Goal: Task Accomplishment & Management: Manage account settings

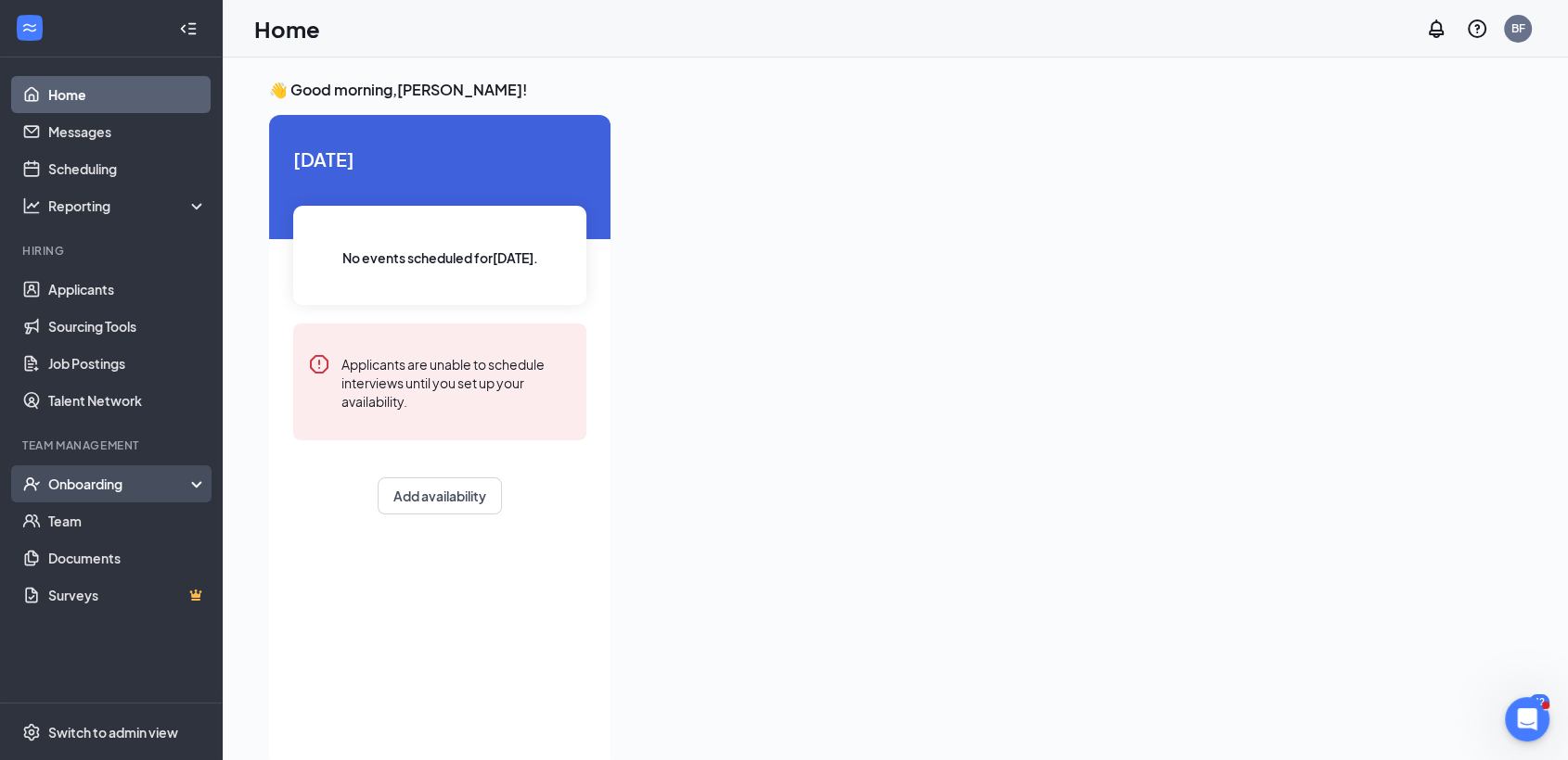
click at [90, 487] on div "Onboarding" at bounding box center [119, 483] width 143 height 18
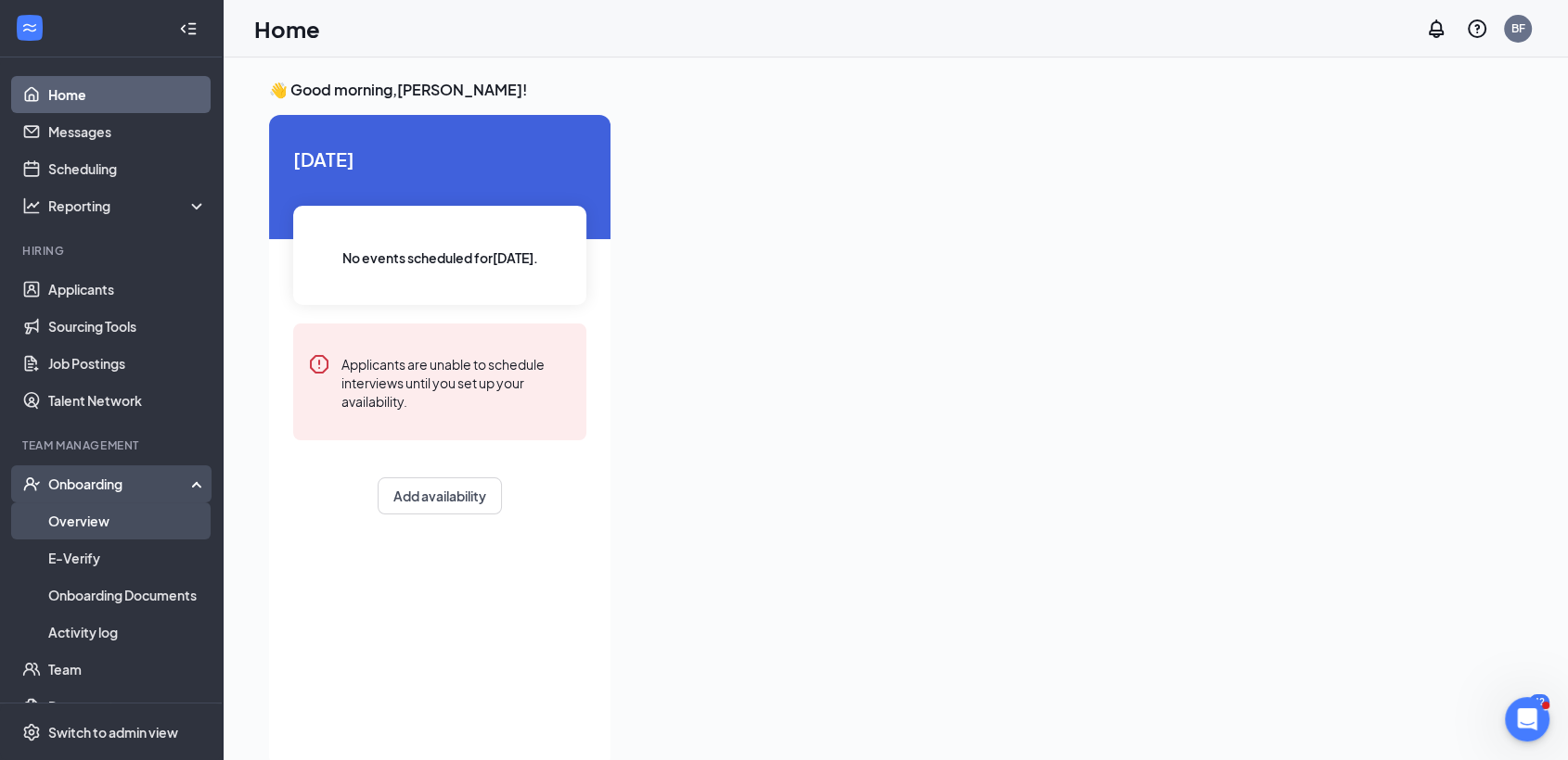
click at [73, 516] on link "Overview" at bounding box center [127, 521] width 158 height 37
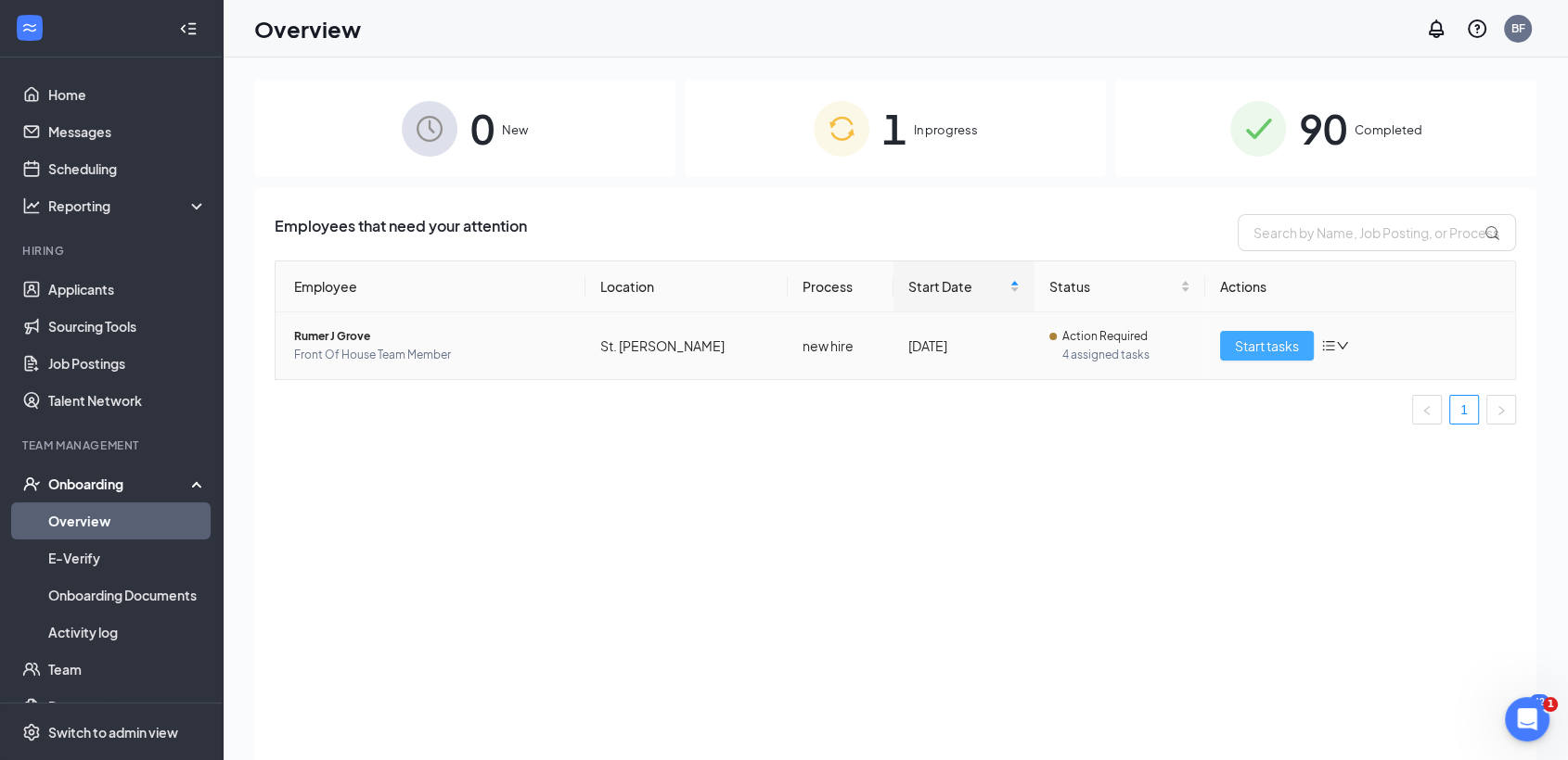
click at [1261, 346] on span "Start tasks" at bounding box center [1267, 346] width 64 height 20
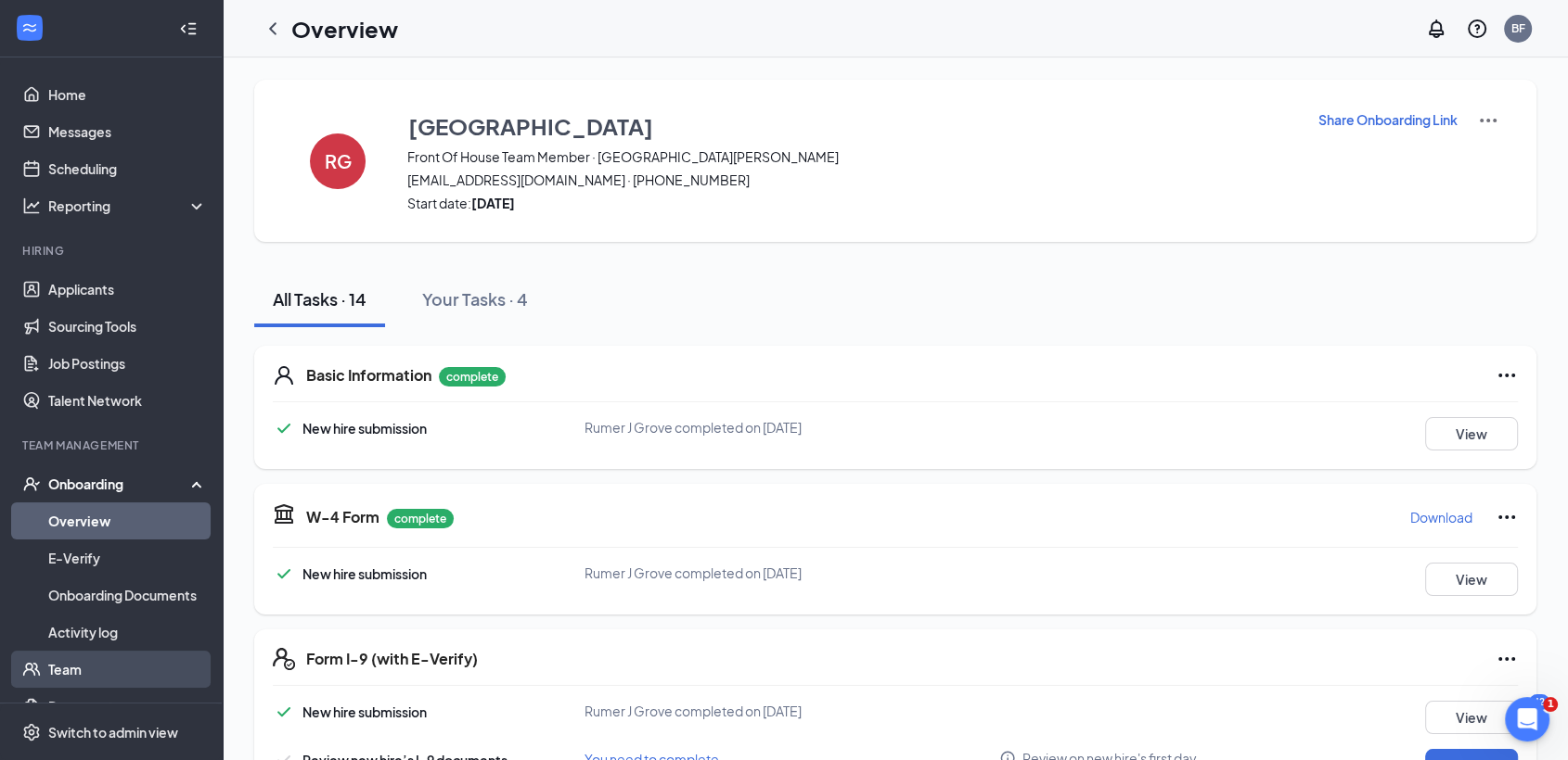
click at [54, 672] on link "Team" at bounding box center [127, 670] width 158 height 37
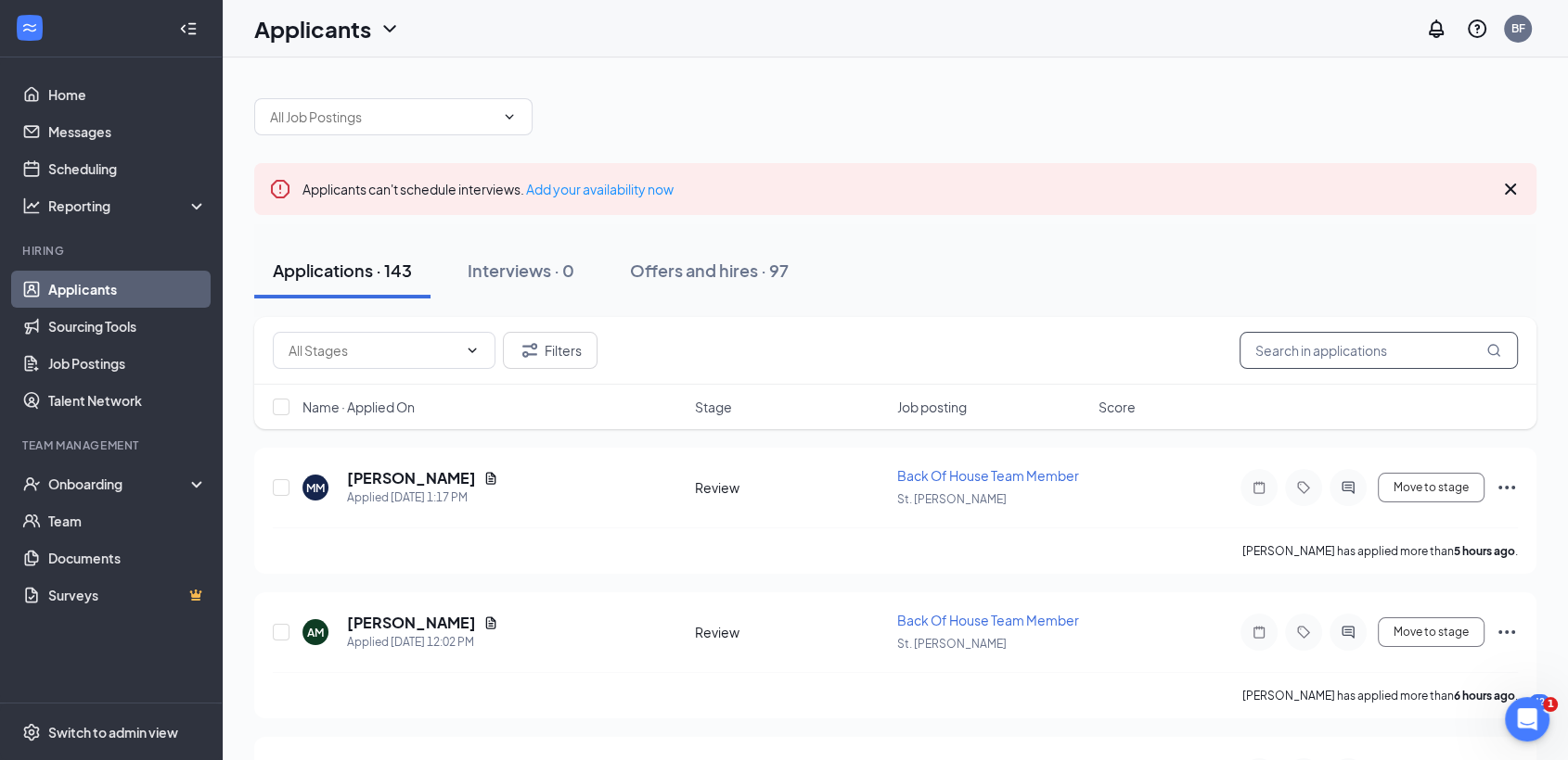
click at [1290, 348] on input "text" at bounding box center [1378, 350] width 279 height 37
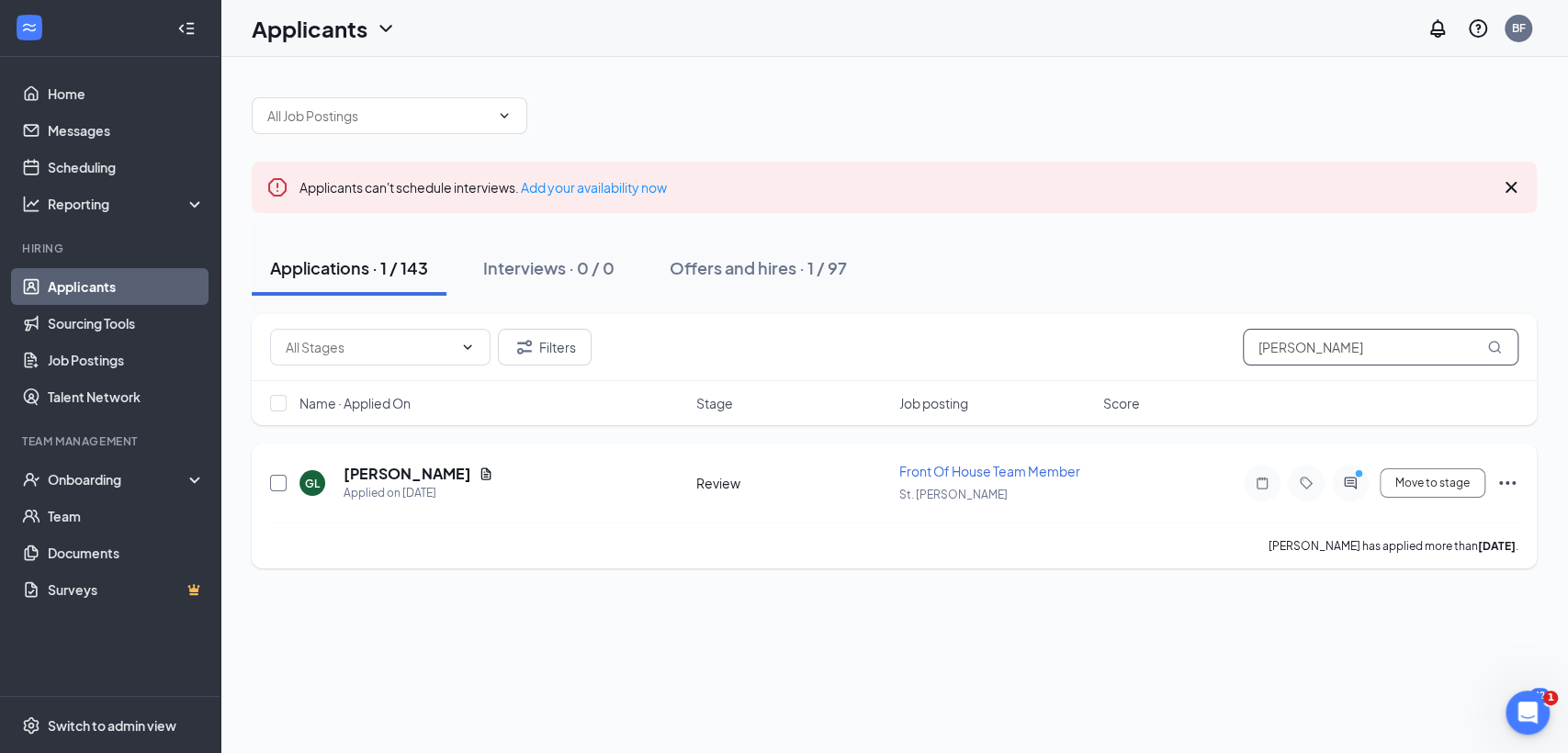
type input "[PERSON_NAME]"
click at [278, 486] on input "checkbox" at bounding box center [278, 483] width 16 height 16
checkbox input "true"
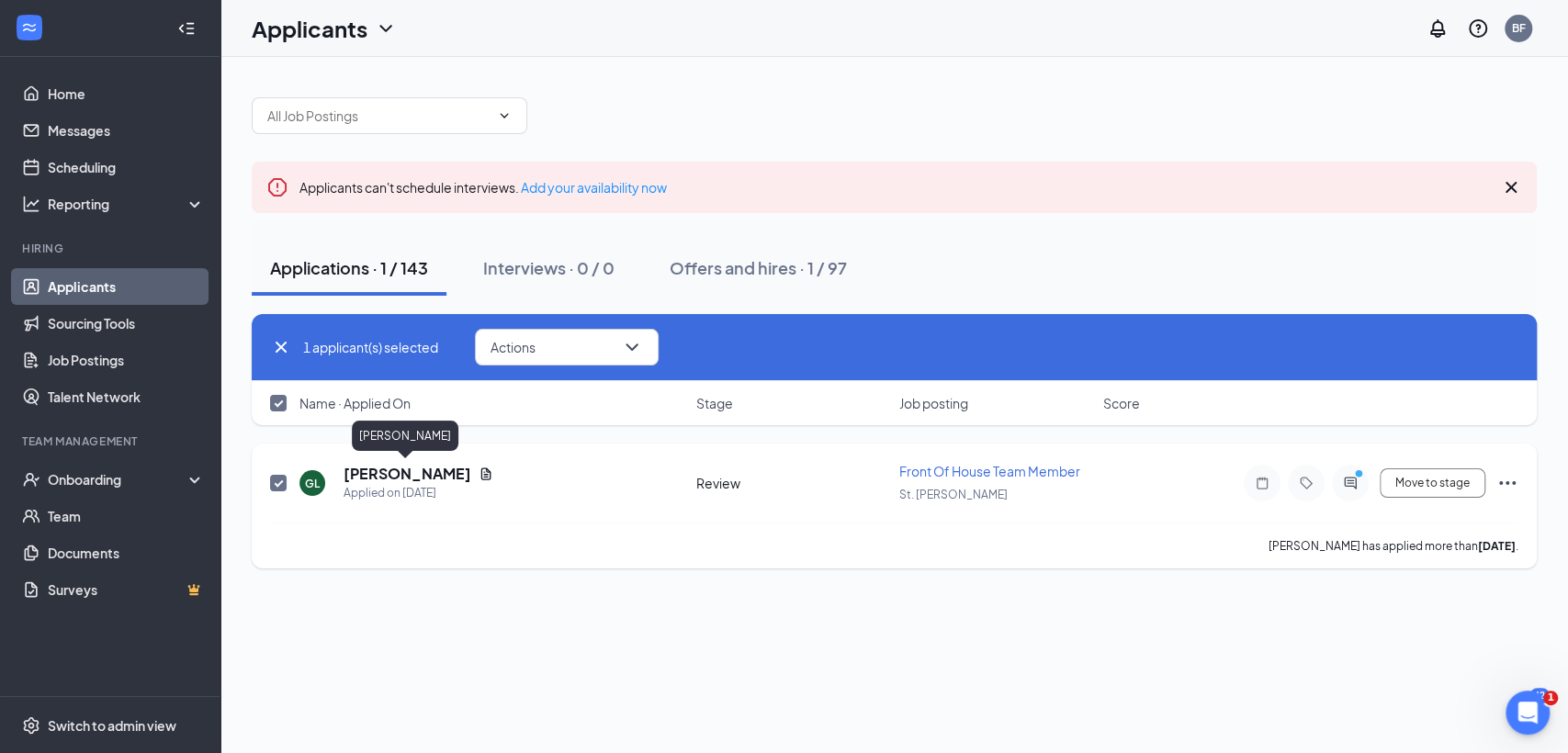
click at [411, 476] on h5 "[PERSON_NAME]" at bounding box center [407, 473] width 128 height 20
checkbox input "false"
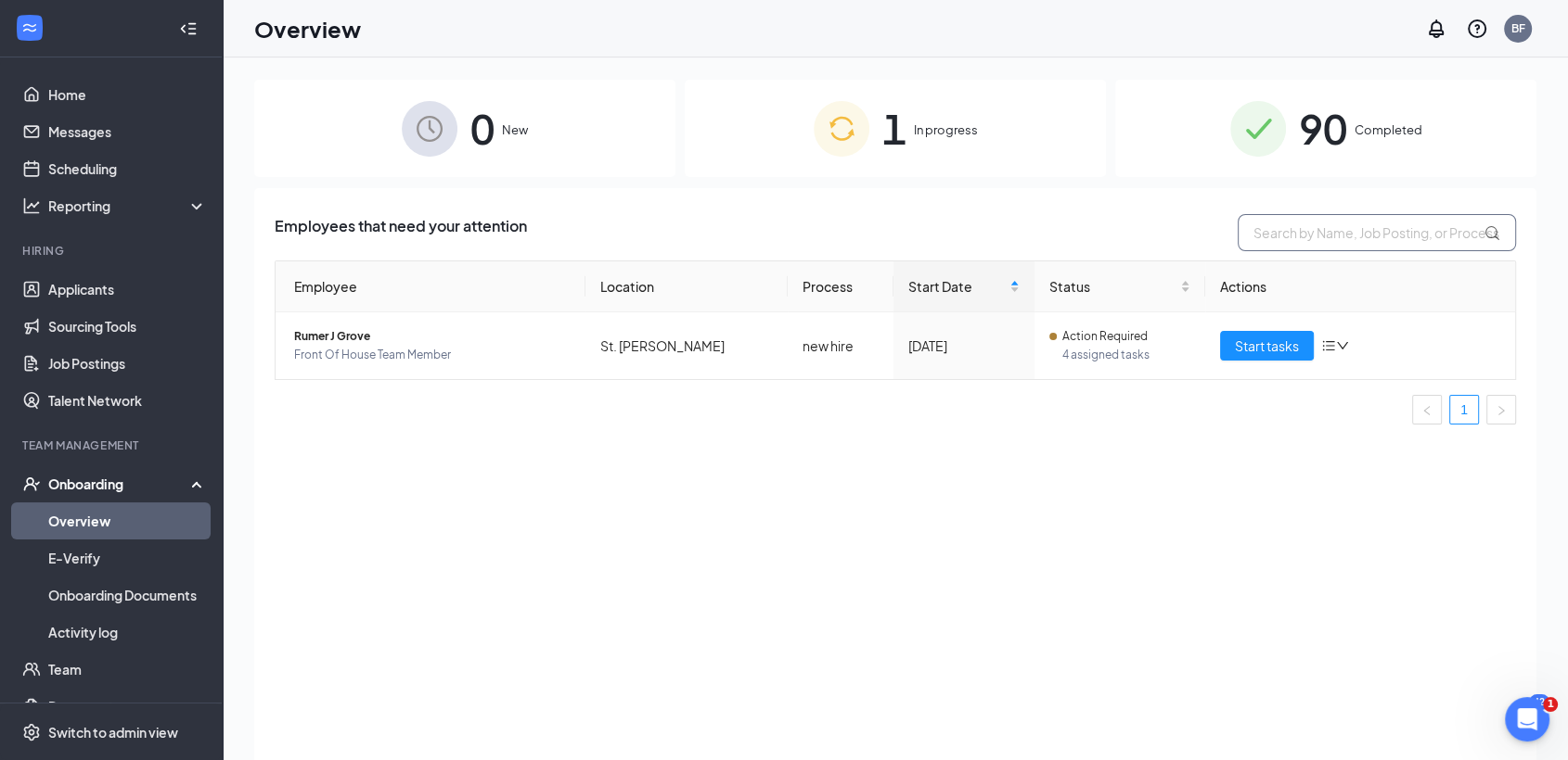
click at [1315, 232] on input "text" at bounding box center [1376, 233] width 279 height 37
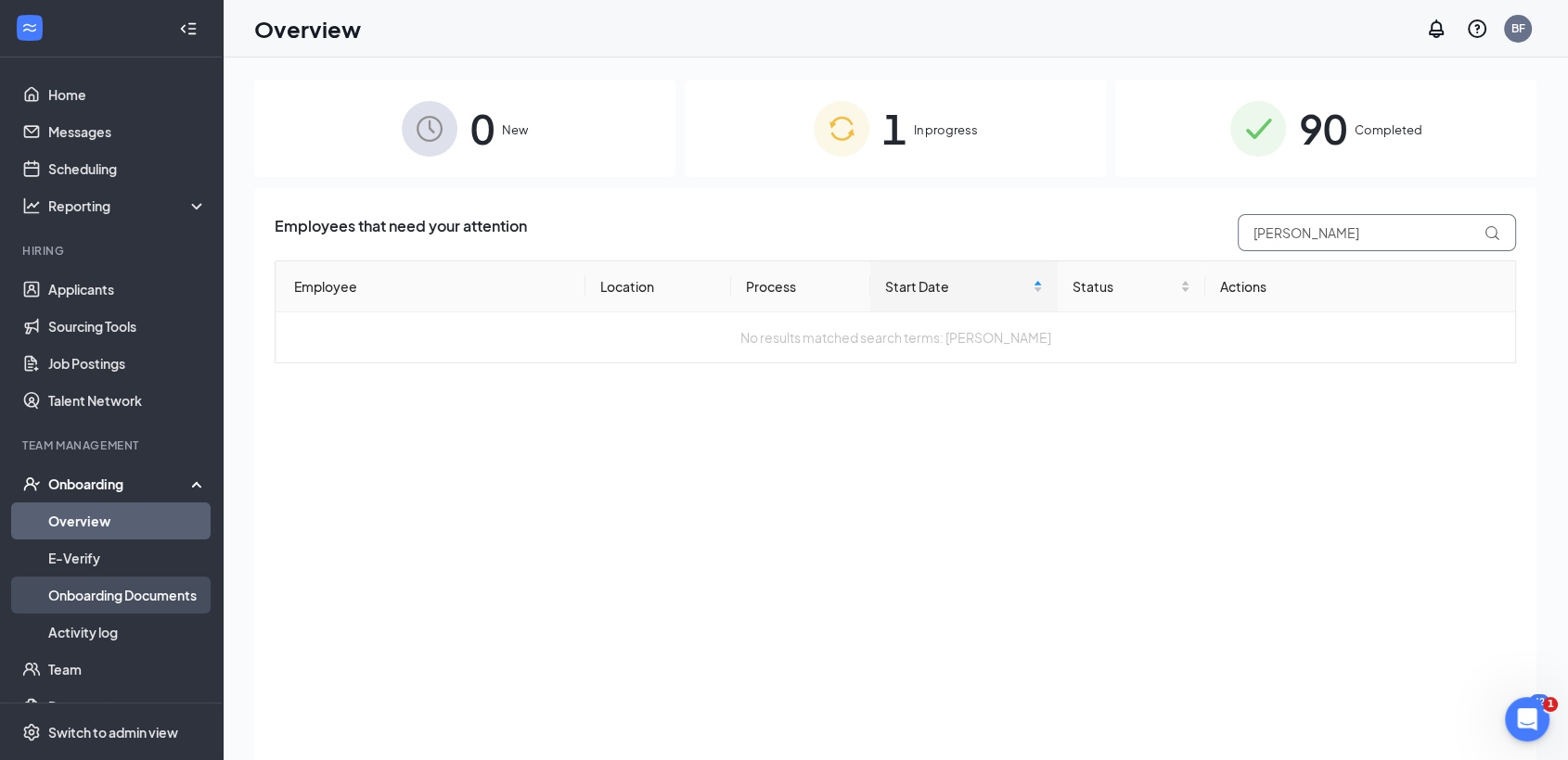
type input "[PERSON_NAME]"
click at [134, 591] on link "Onboarding Documents" at bounding box center [127, 595] width 158 height 37
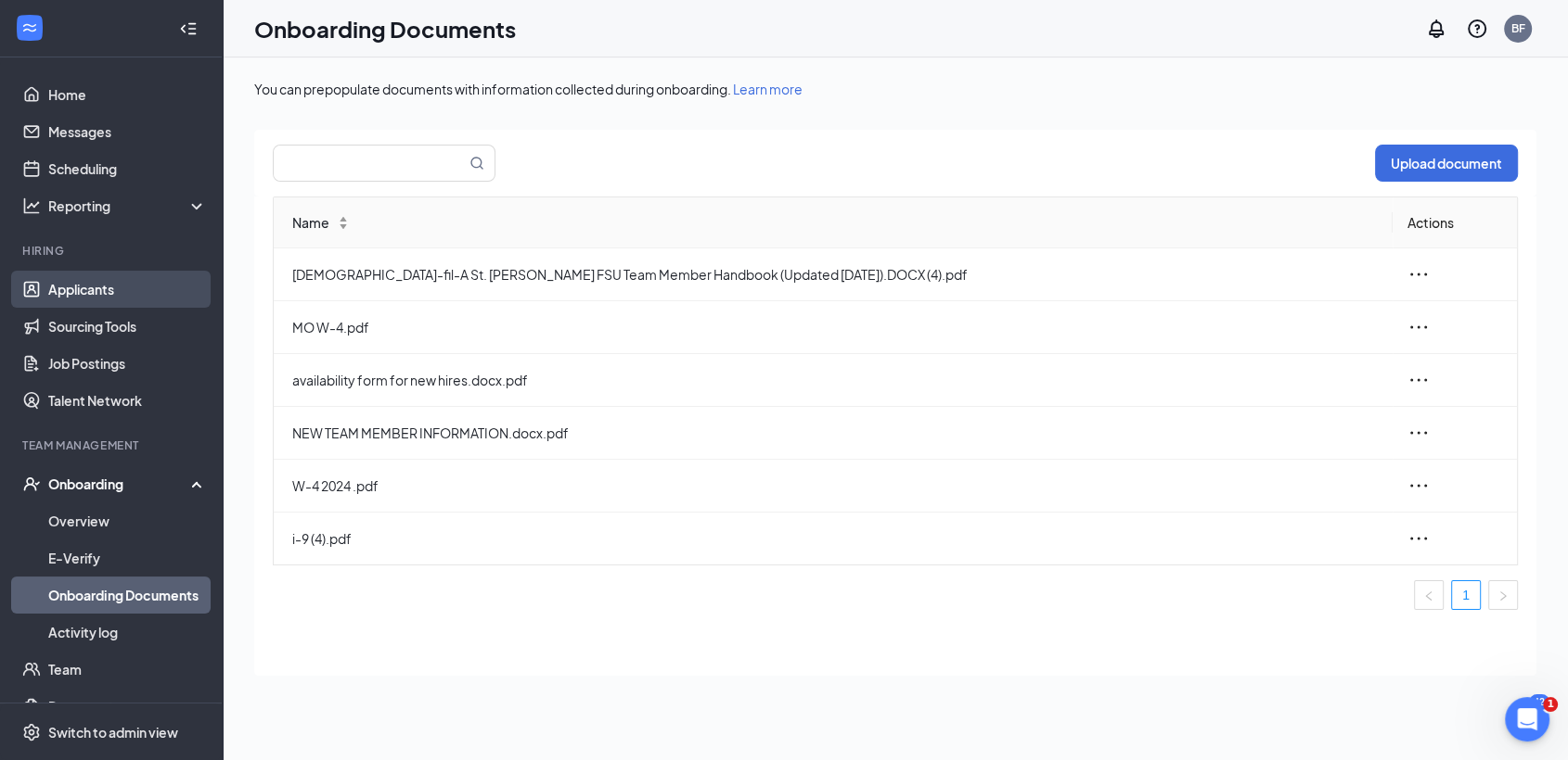
click at [71, 286] on link "Applicants" at bounding box center [127, 289] width 158 height 37
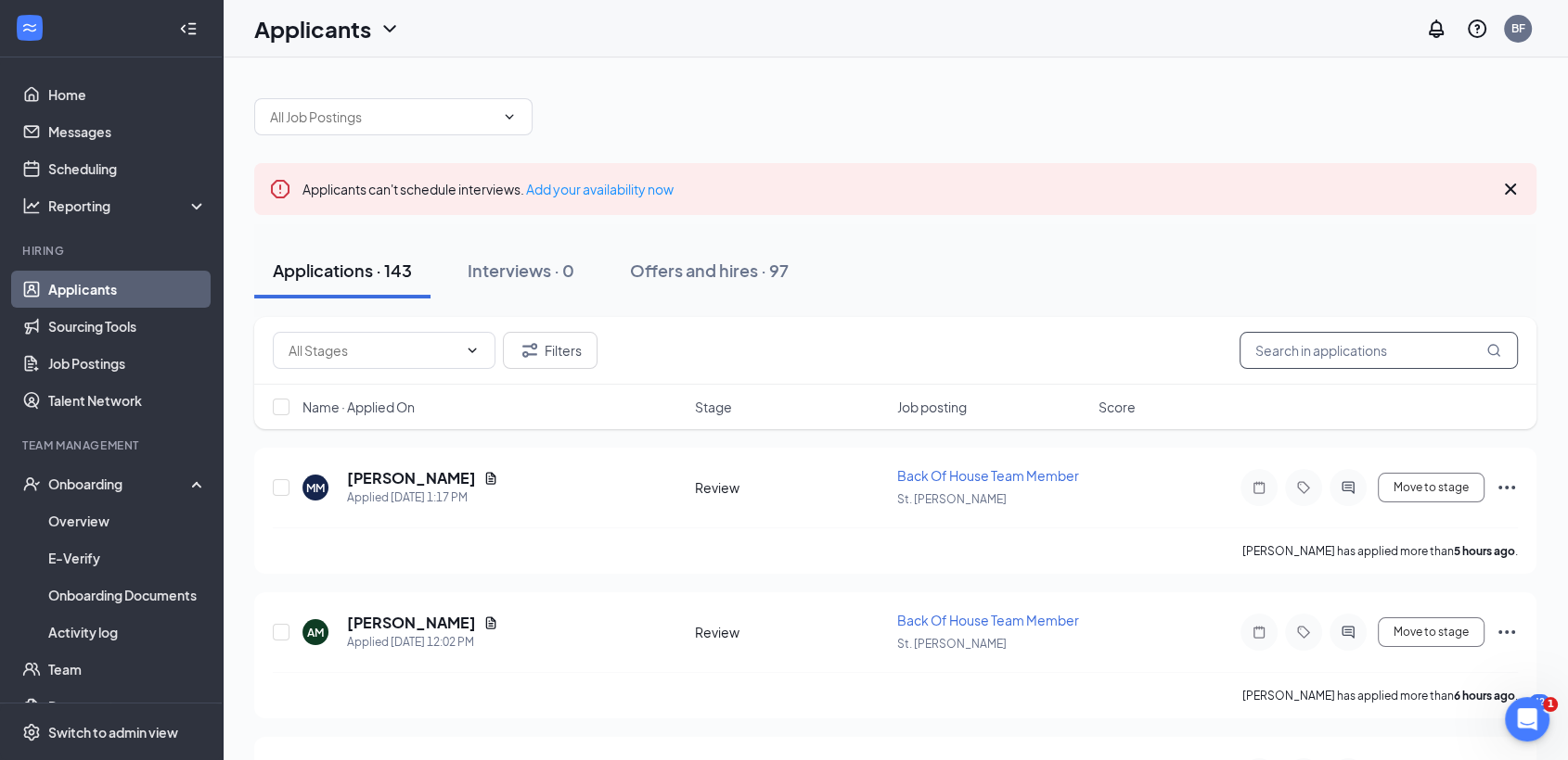
click at [1252, 352] on input "text" at bounding box center [1378, 350] width 279 height 37
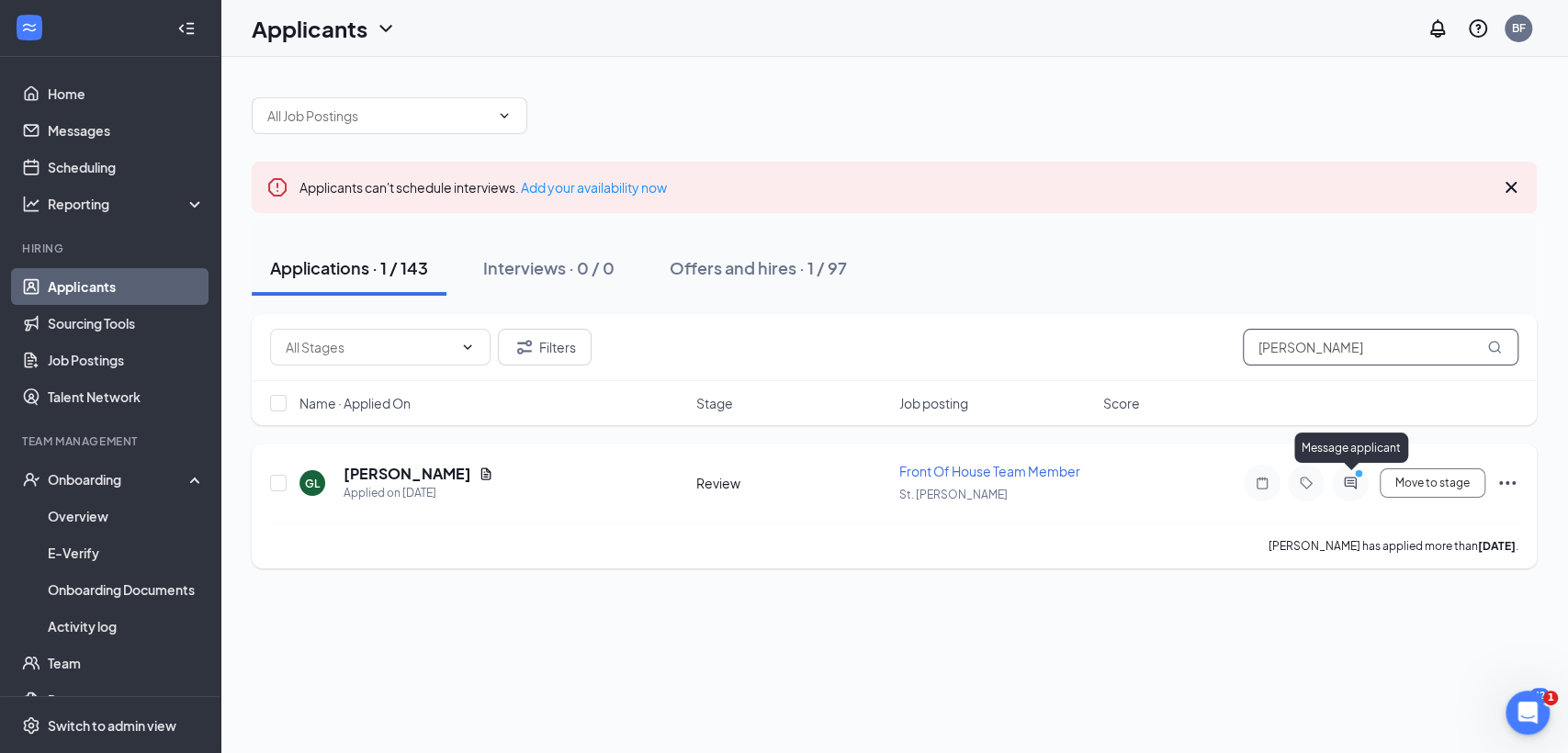
type input "[PERSON_NAME]"
click at [1347, 484] on icon "ActiveChat" at bounding box center [1350, 483] width 22 height 14
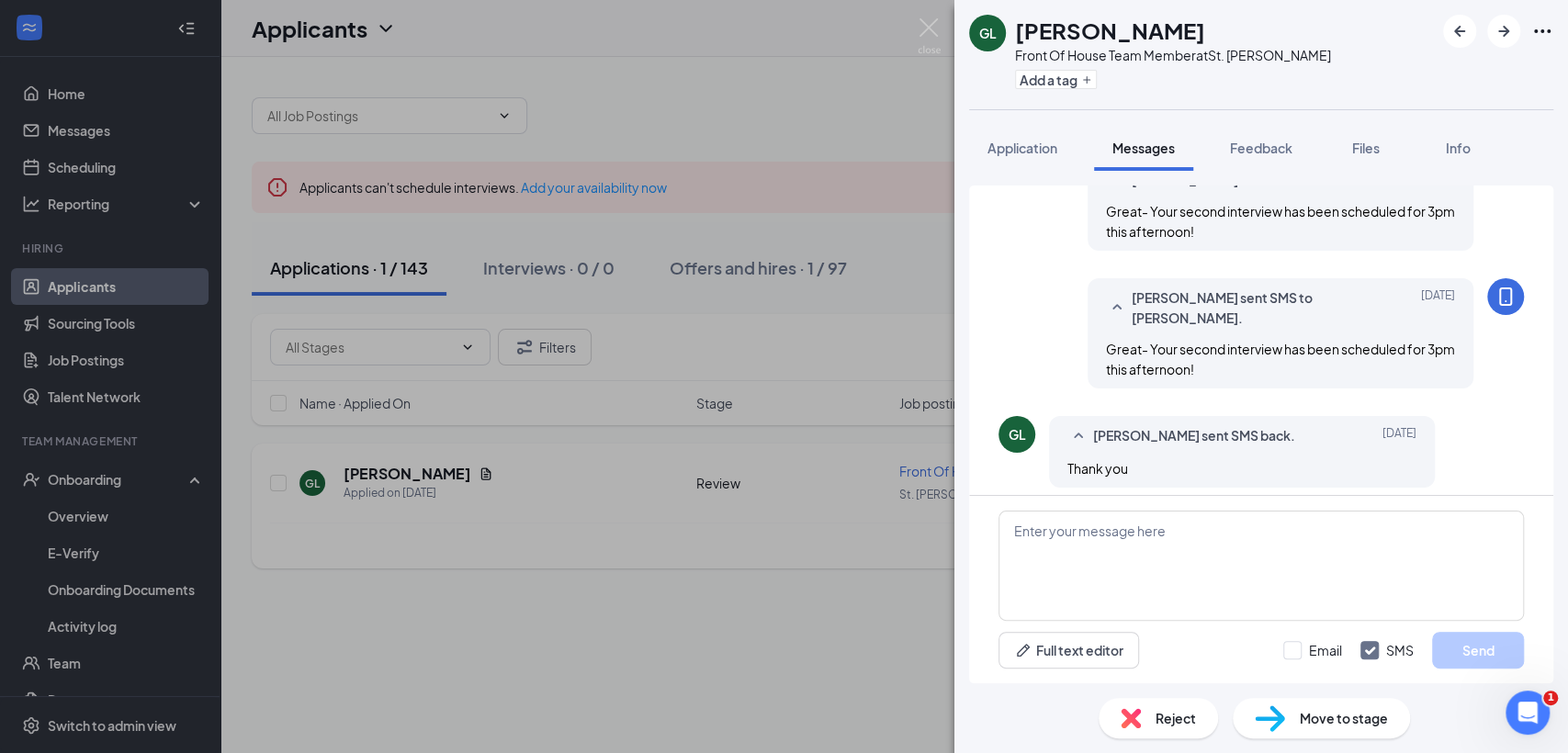
scroll to position [933, 0]
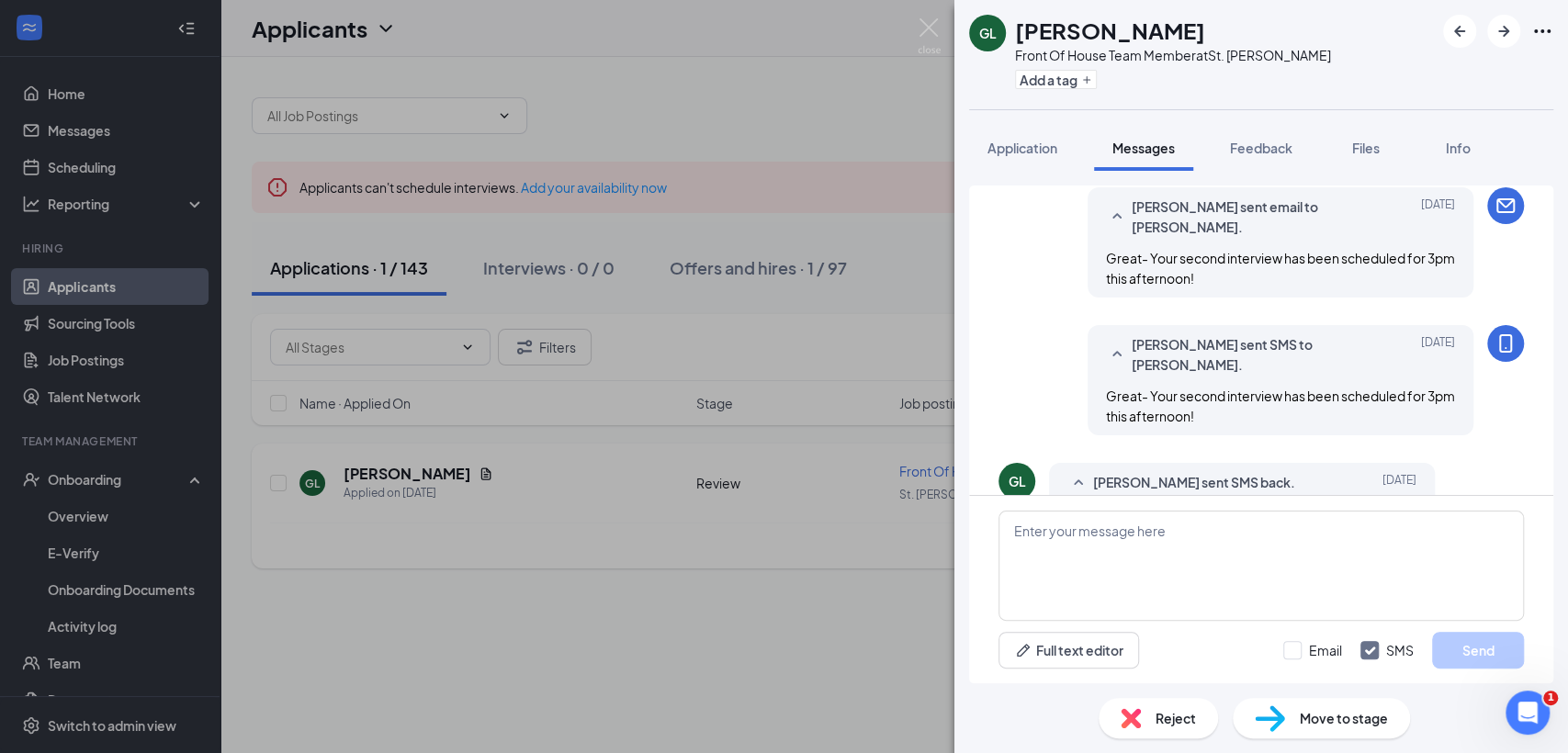
scroll to position [831, 0]
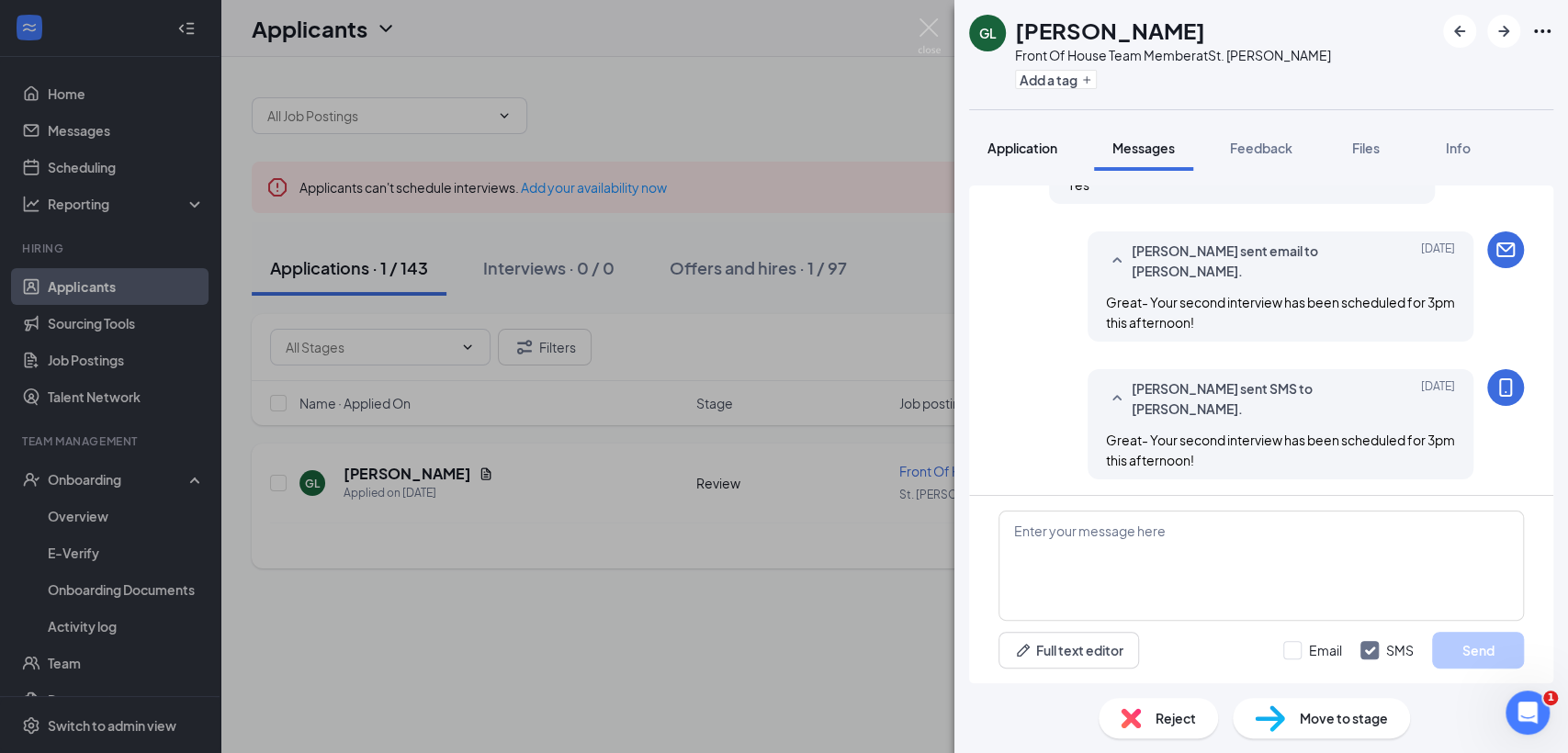
click at [1012, 150] on span "Application" at bounding box center [1022, 147] width 70 height 16
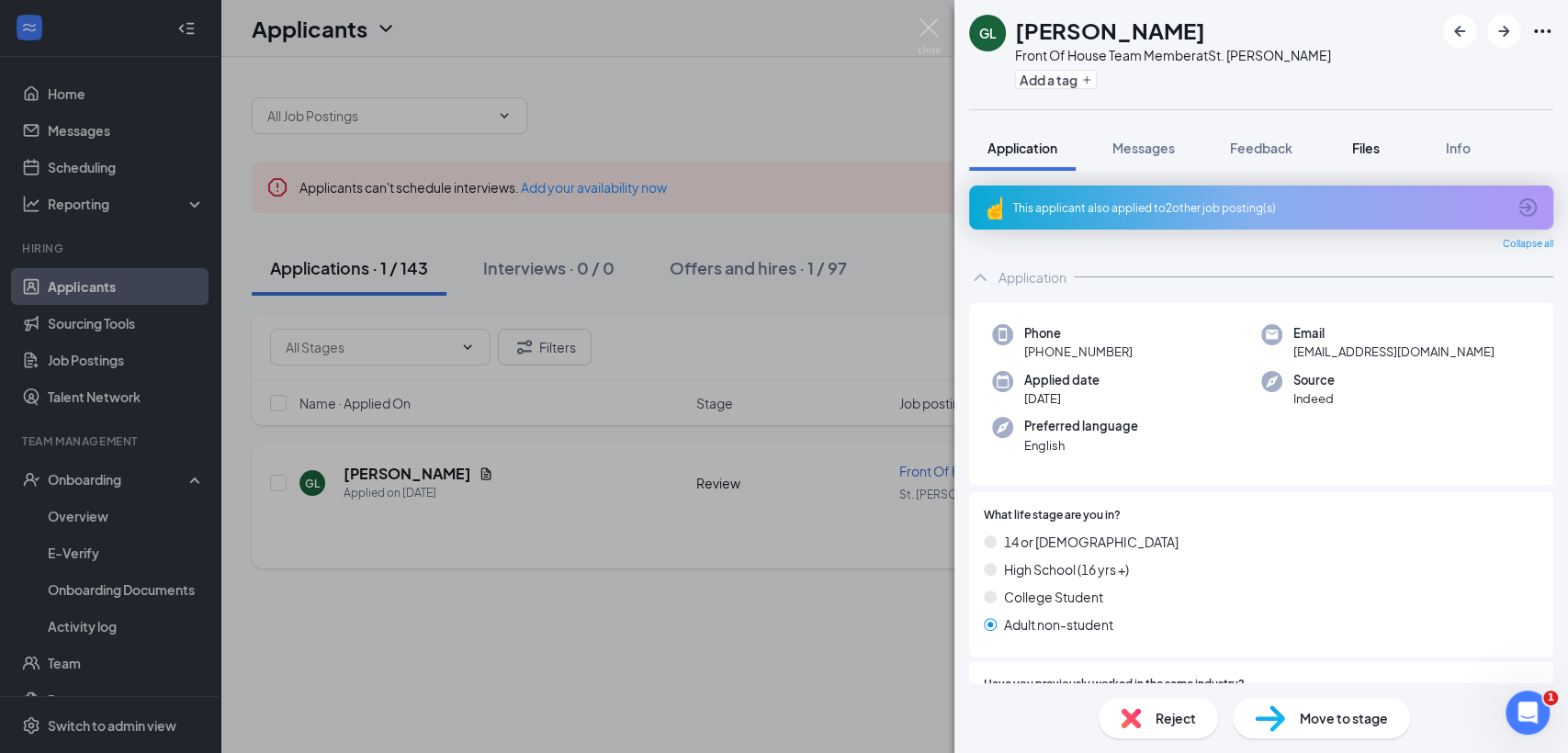
click at [1358, 155] on div "Files" at bounding box center [1365, 147] width 37 height 18
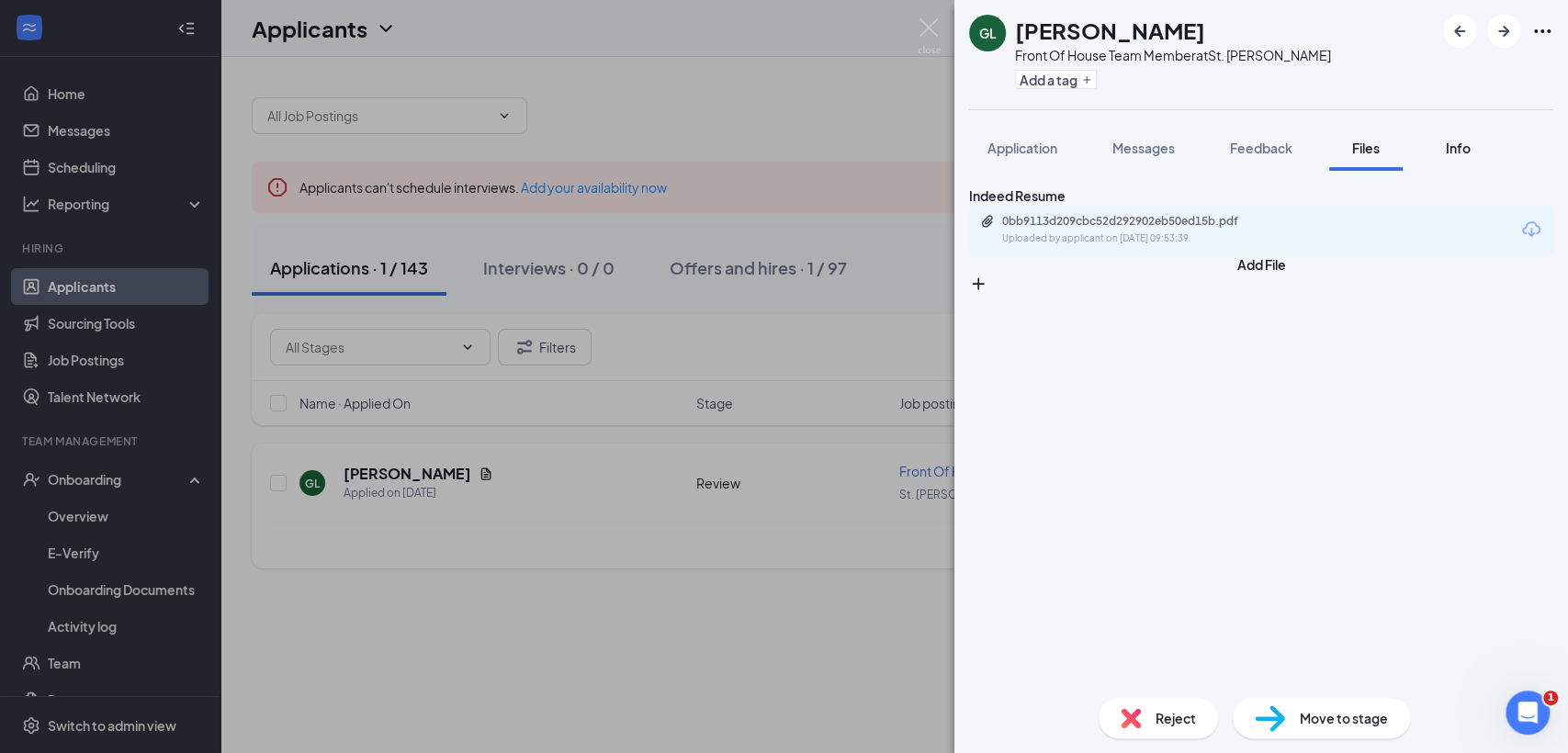
click at [1462, 154] on span "Info" at bounding box center [1458, 147] width 25 height 16
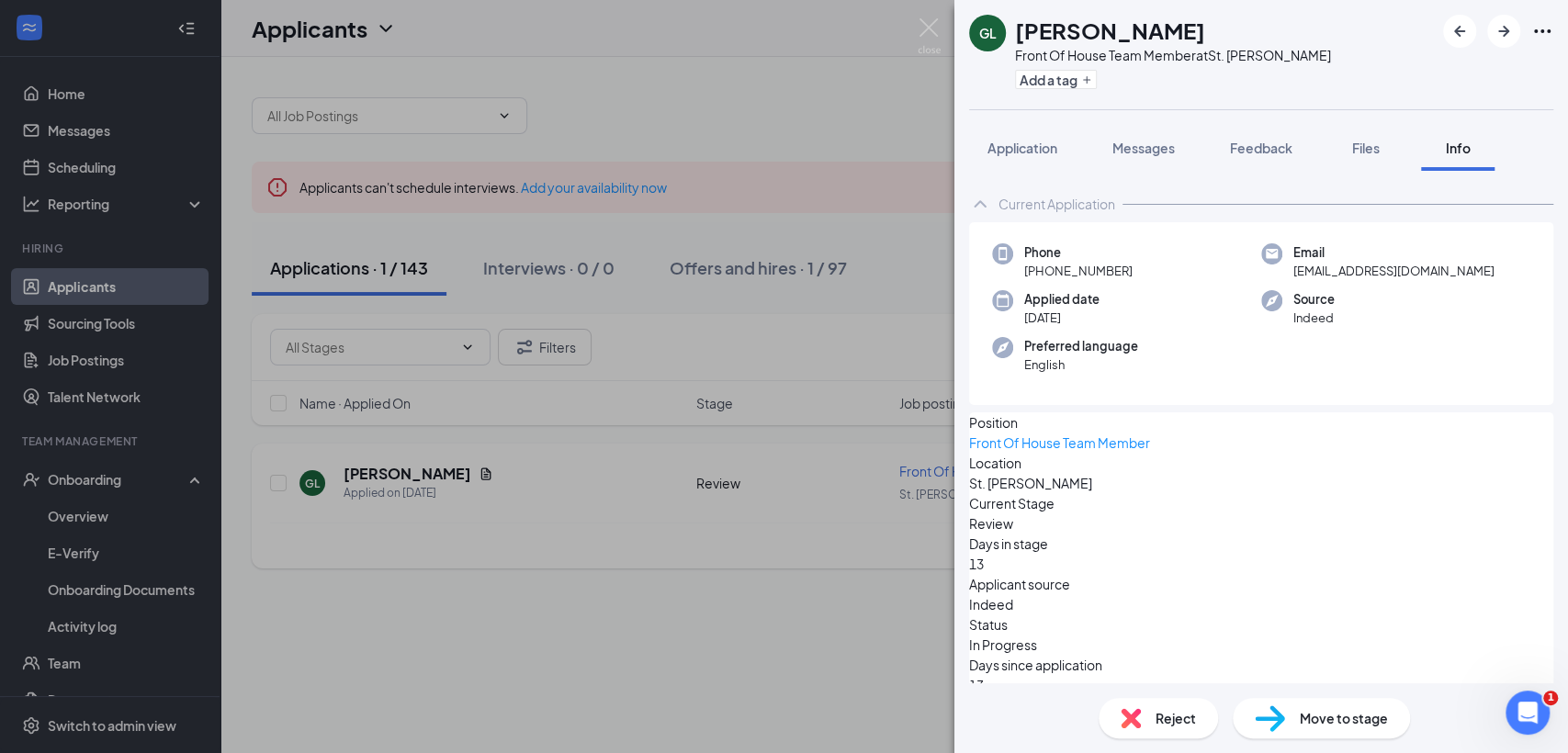
click at [98, 481] on div "GL garrett leonardo Front Of House Team Member at St. Joseph Add a tag Applicat…" at bounding box center [784, 376] width 1568 height 753
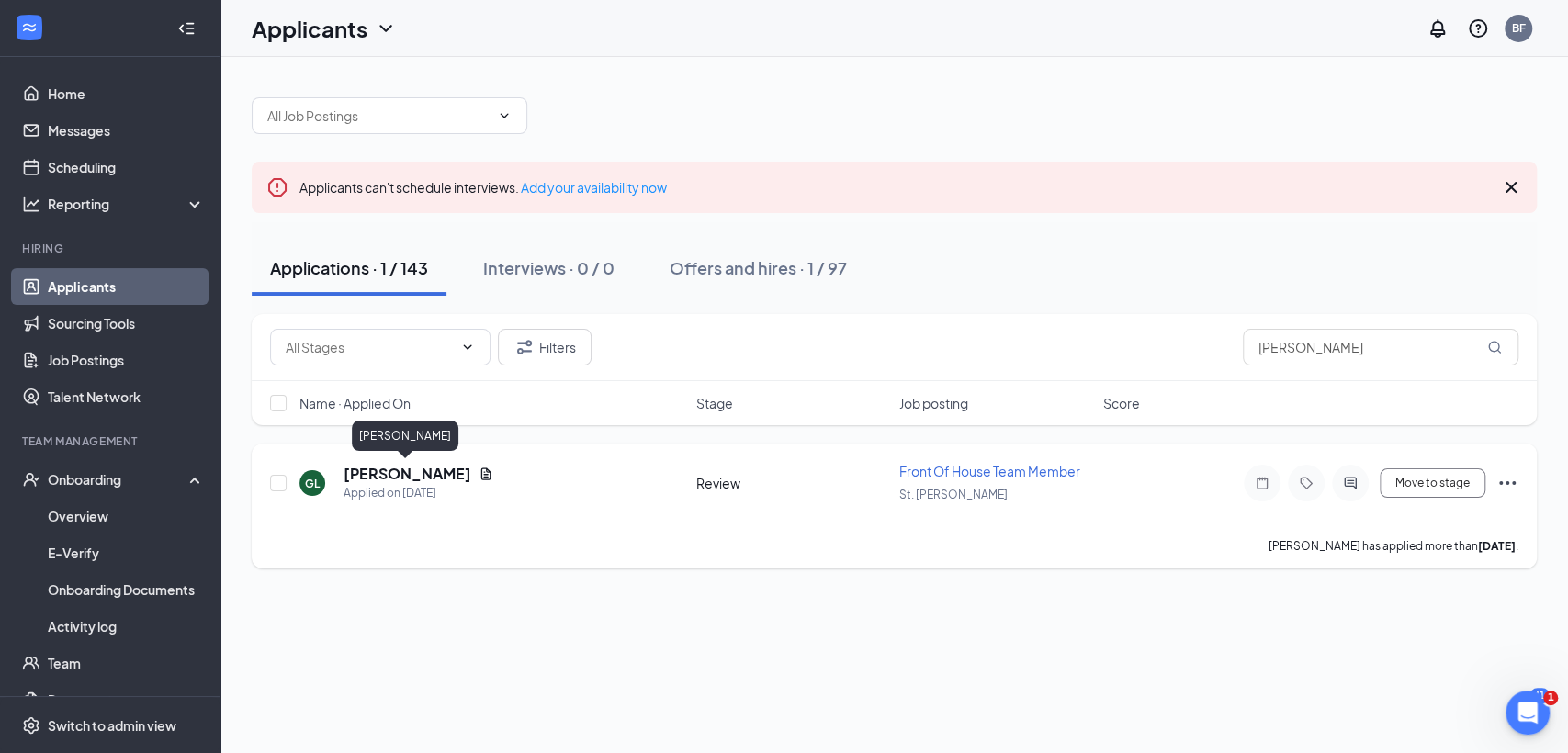
click at [410, 474] on h5 "[PERSON_NAME]" at bounding box center [407, 473] width 128 height 20
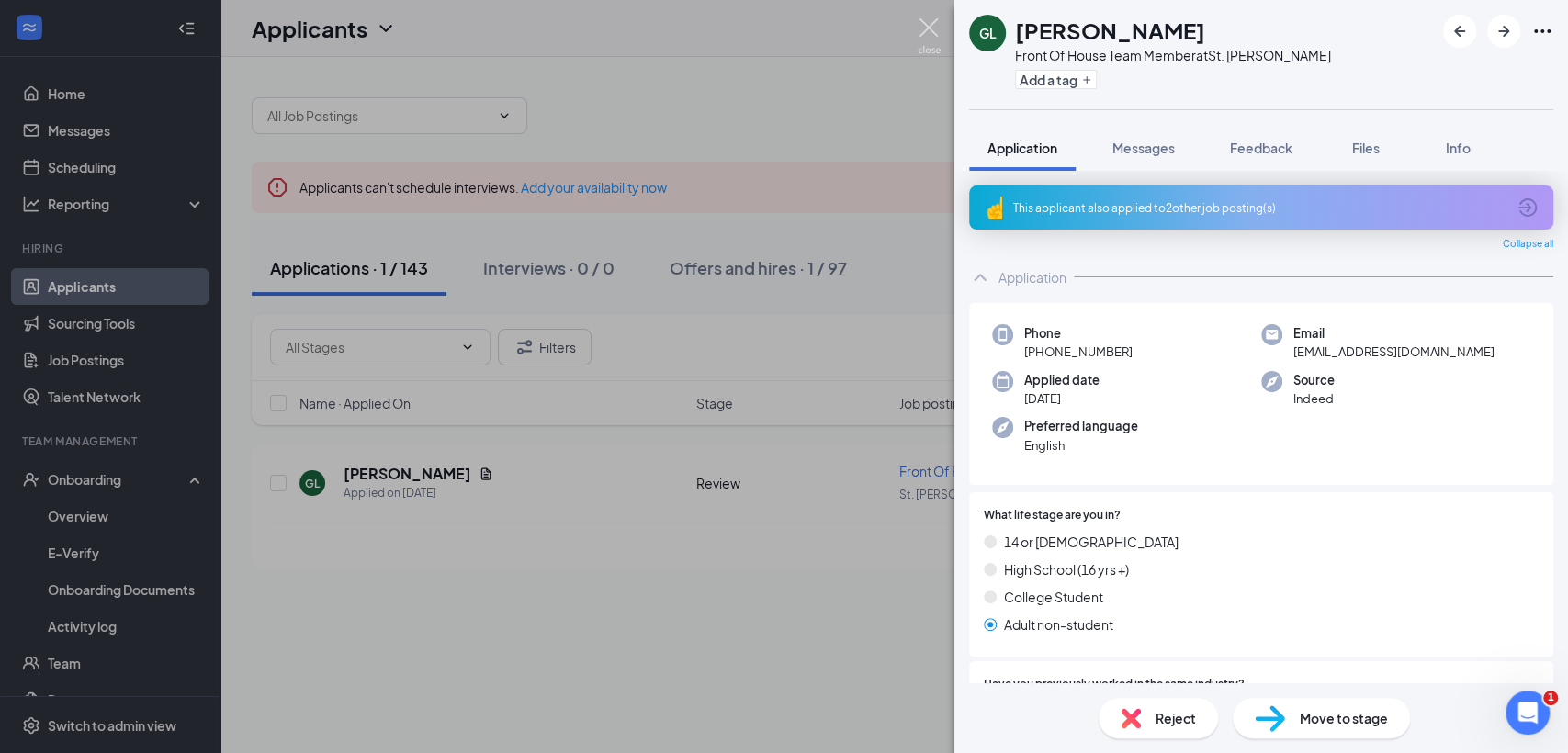
click at [920, 26] on img at bounding box center [929, 36] width 23 height 36
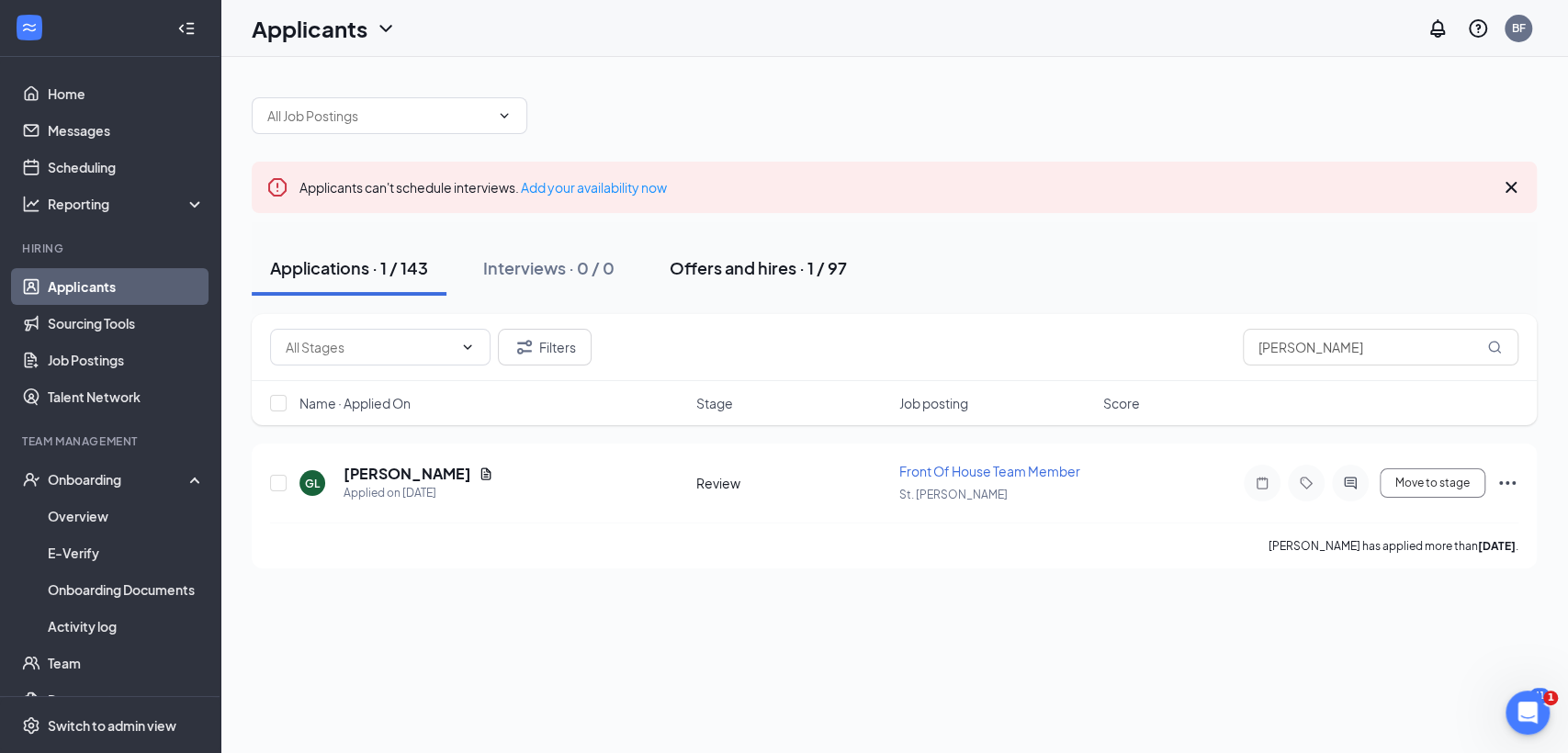
click at [737, 264] on div "Offers and hires · 1 / 97" at bounding box center [758, 268] width 177 height 23
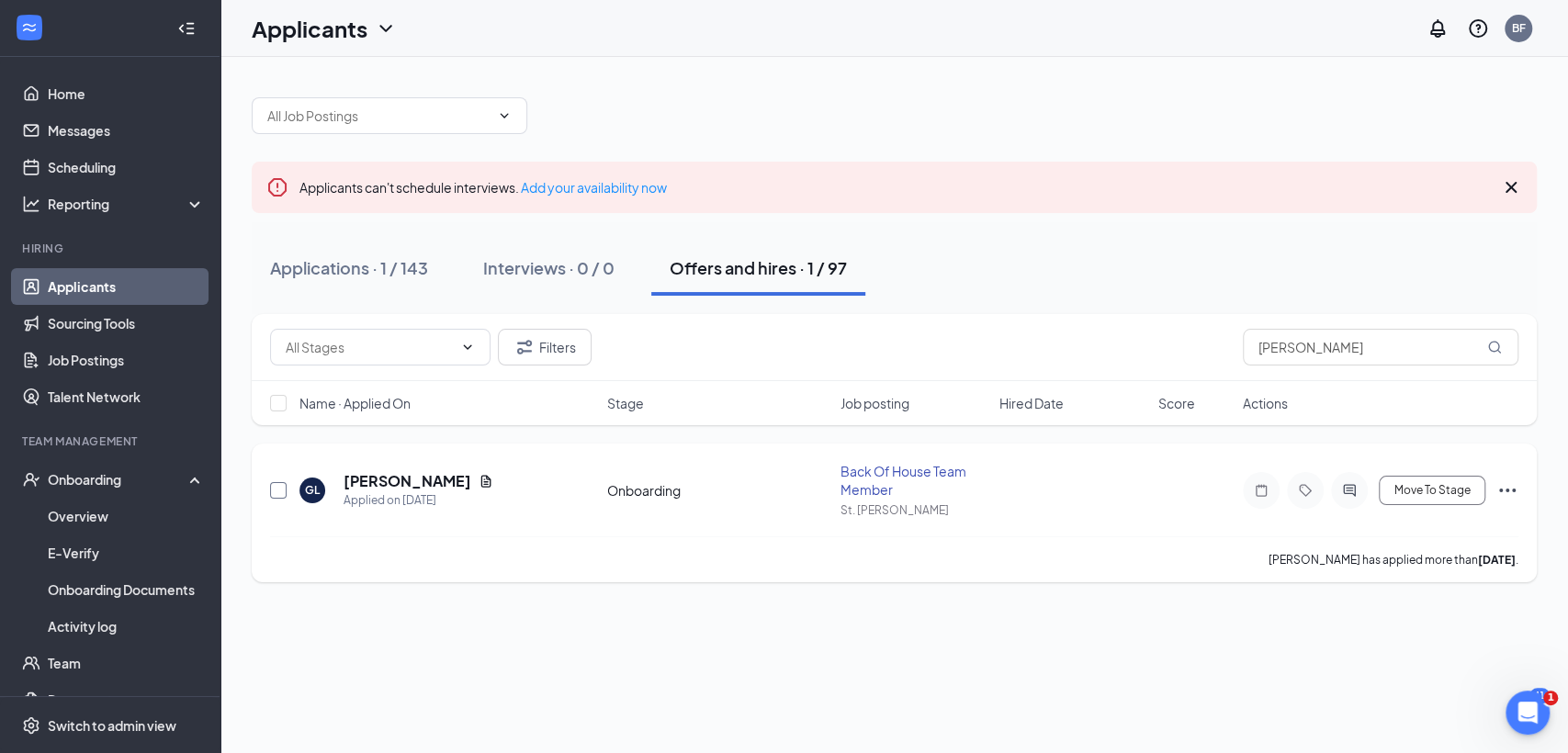
click at [277, 487] on input "checkbox" at bounding box center [278, 490] width 16 height 16
checkbox input "true"
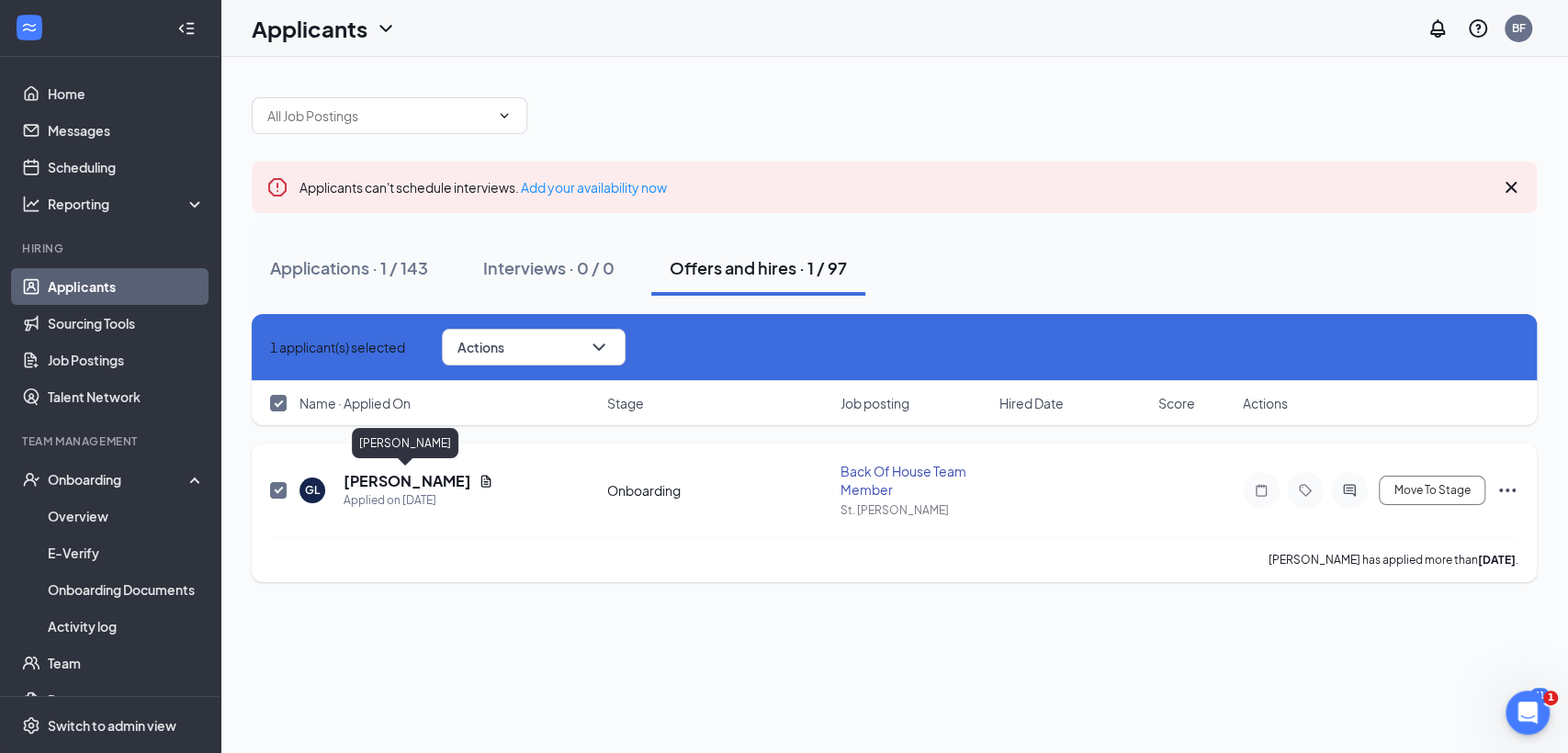
click at [380, 477] on h5 "[PERSON_NAME]" at bounding box center [407, 481] width 128 height 20
checkbox input "false"
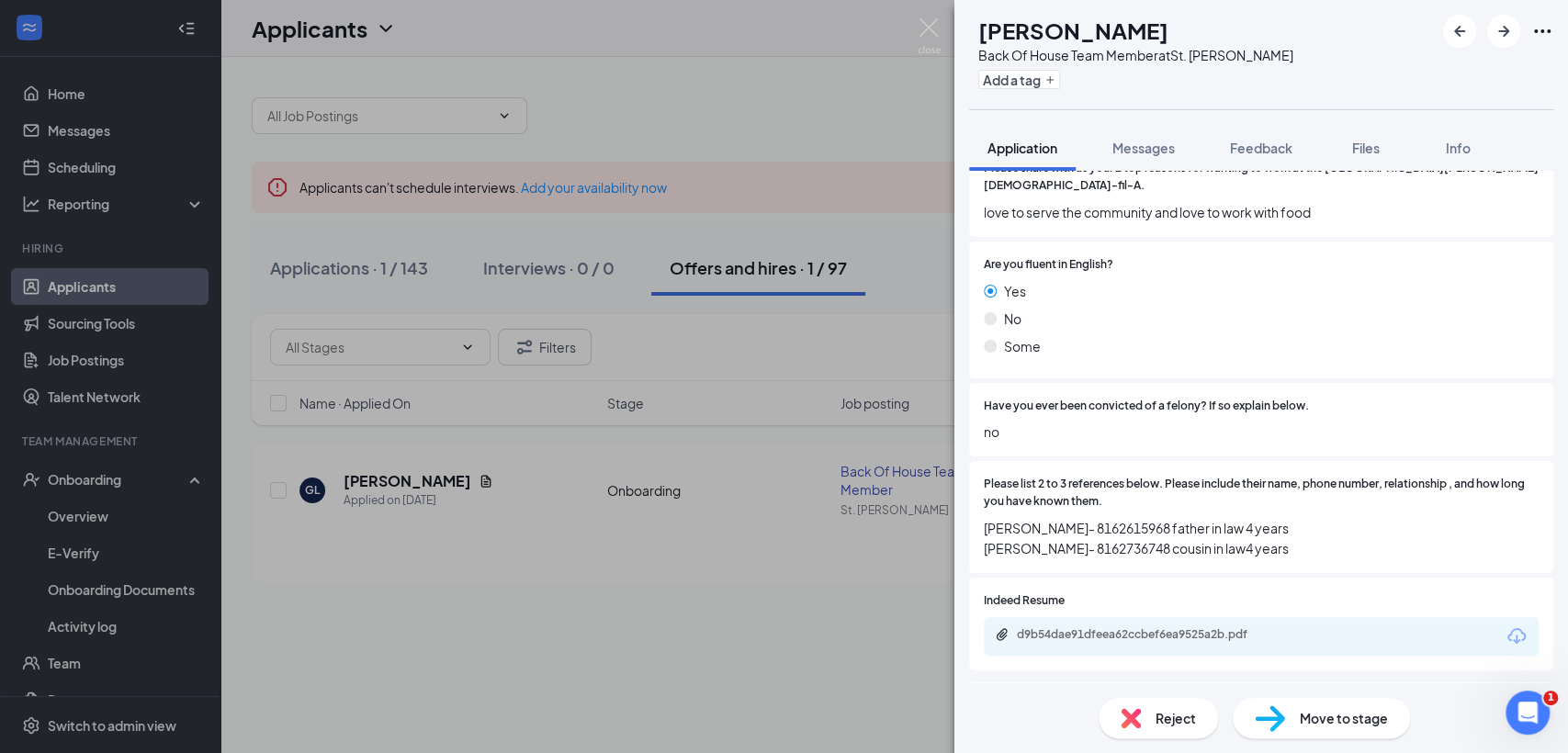
scroll to position [2037, 0]
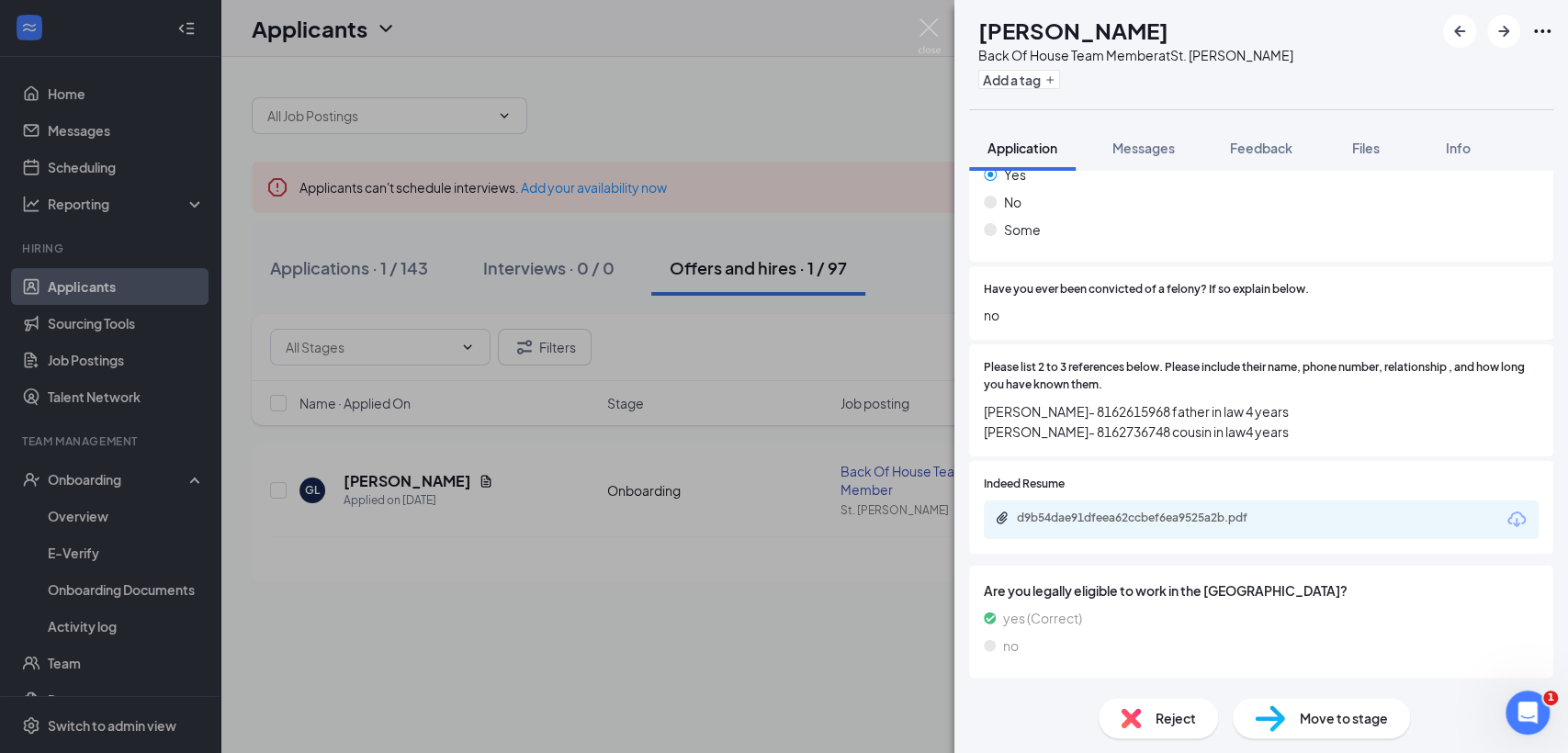
click at [62, 665] on div "GL garrett leonardo Back Of House Team Member at St. Joseph Add a tag Applicati…" at bounding box center [784, 376] width 1568 height 753
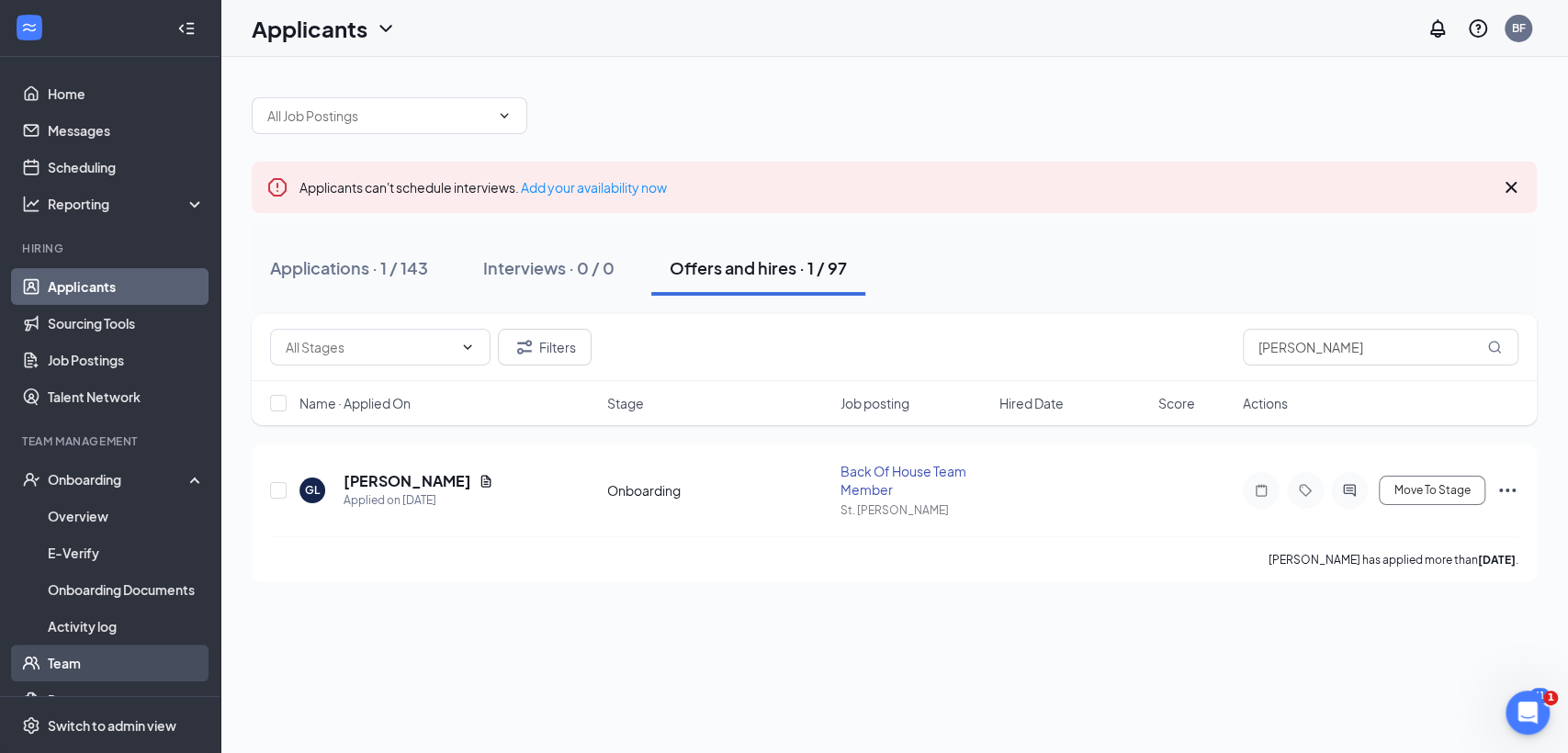
click at [70, 661] on link "Team" at bounding box center [126, 664] width 157 height 37
